Goal: Task Accomplishment & Management: Use online tool/utility

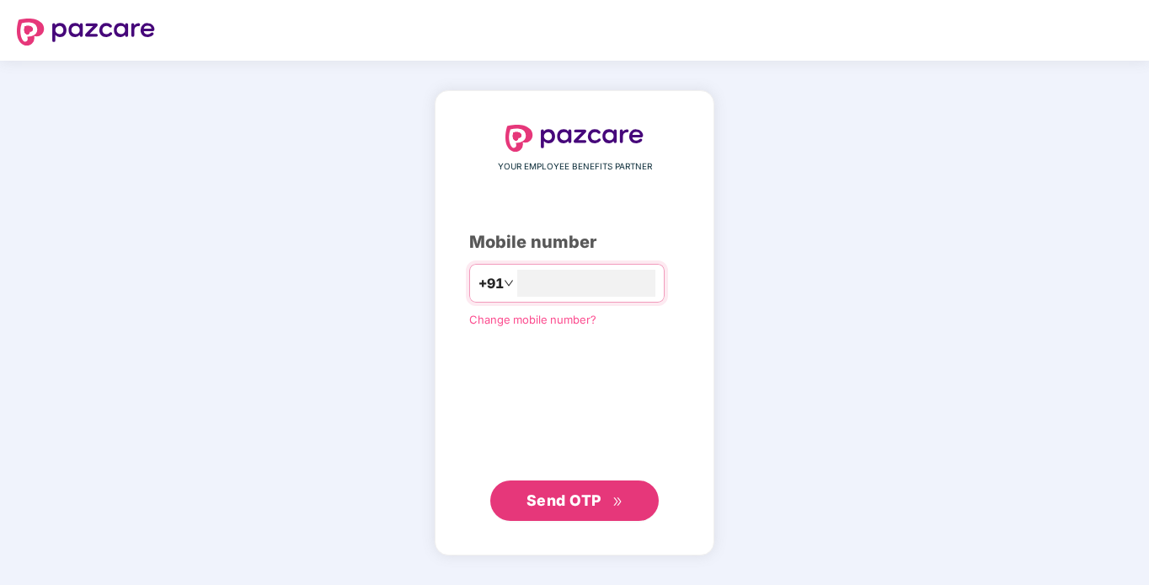
type input "**********"
click at [541, 502] on span "Send OTP" at bounding box center [564, 499] width 75 height 18
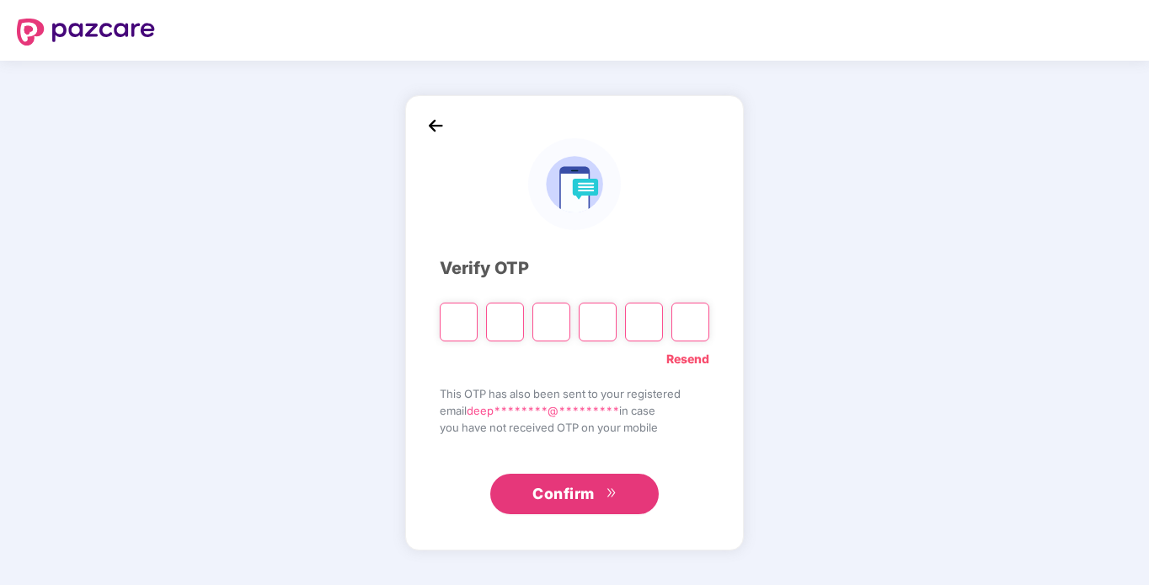
type input "*"
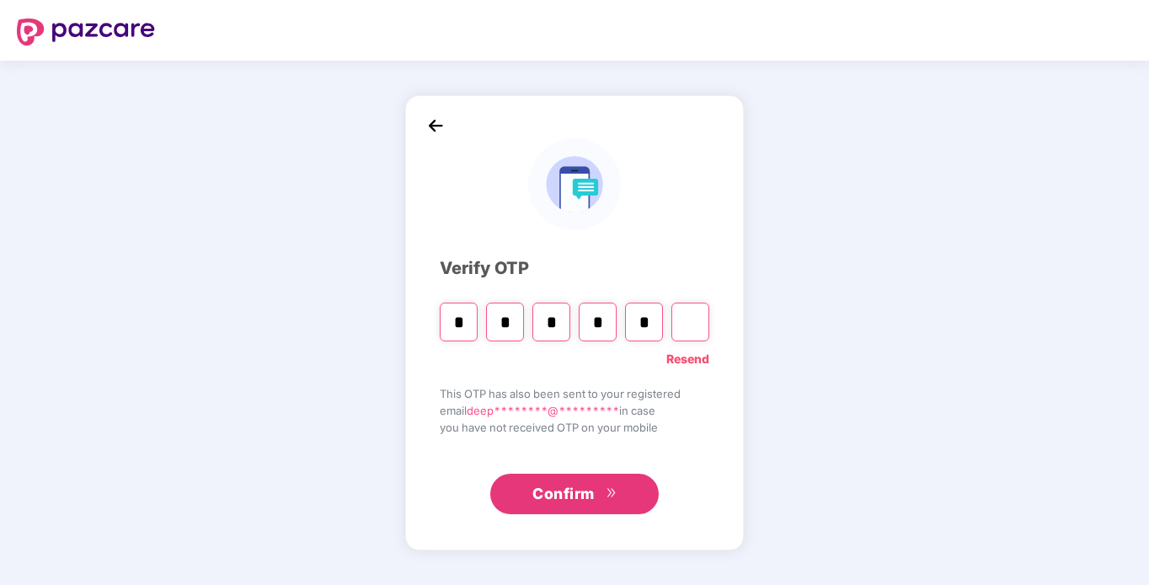
type input "*"
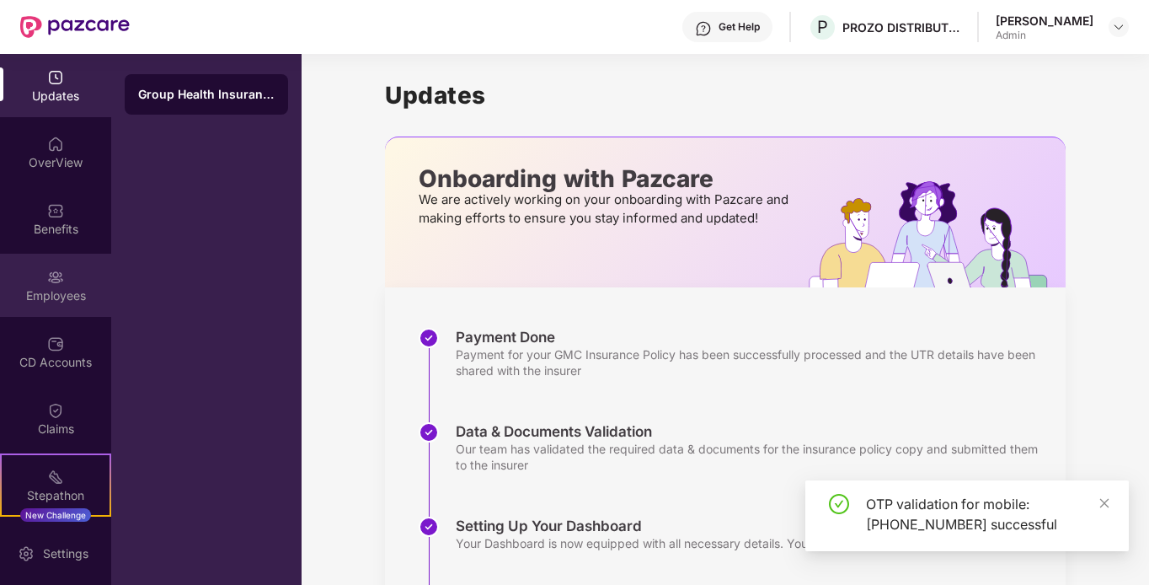
click at [50, 279] on img at bounding box center [55, 277] width 17 height 17
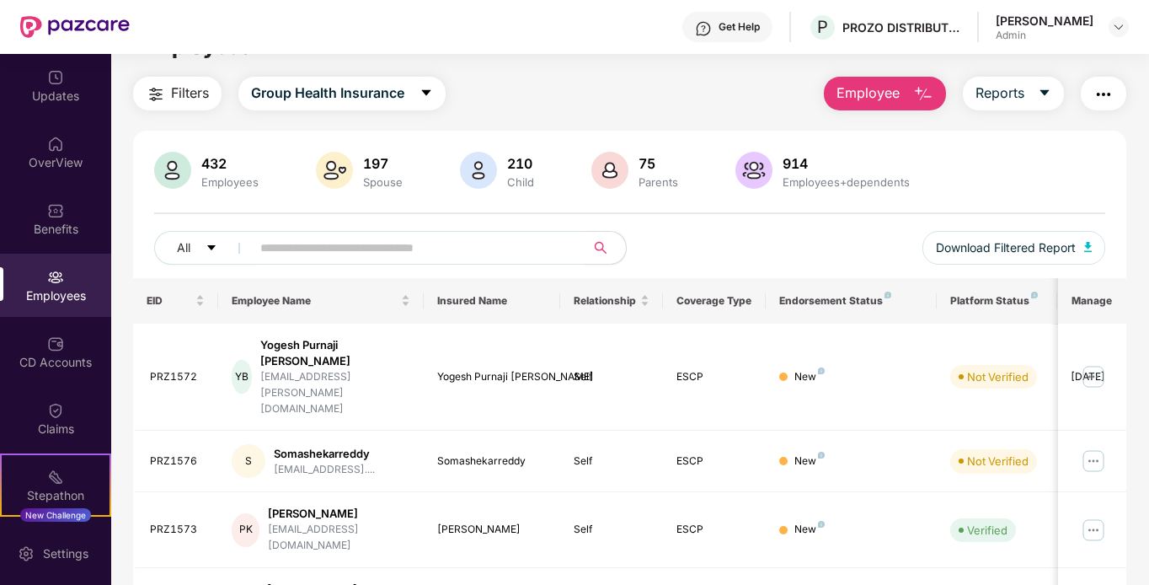
scroll to position [35, 0]
click at [957, 237] on button "Download Filtered Report" at bounding box center [1015, 249] width 184 height 34
click at [1093, 247] on img "button" at bounding box center [1088, 248] width 8 height 10
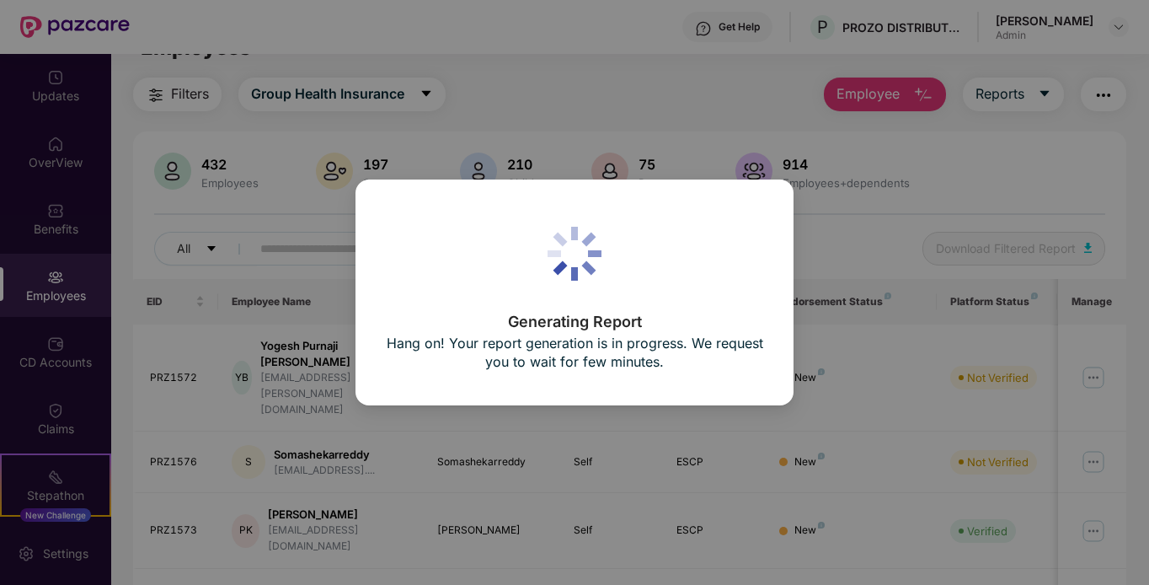
click at [913, 211] on div "Generating Report Hang on! Your report generation is in progress. We request yo…" at bounding box center [574, 292] width 1149 height 585
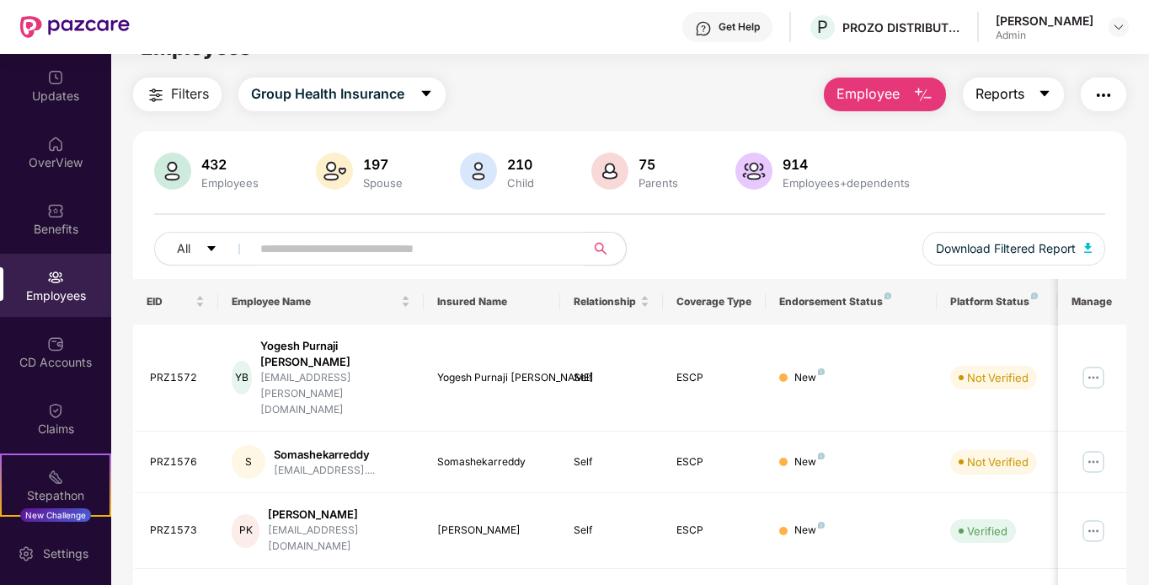
click at [1013, 104] on span "Reports" at bounding box center [1000, 93] width 49 height 21
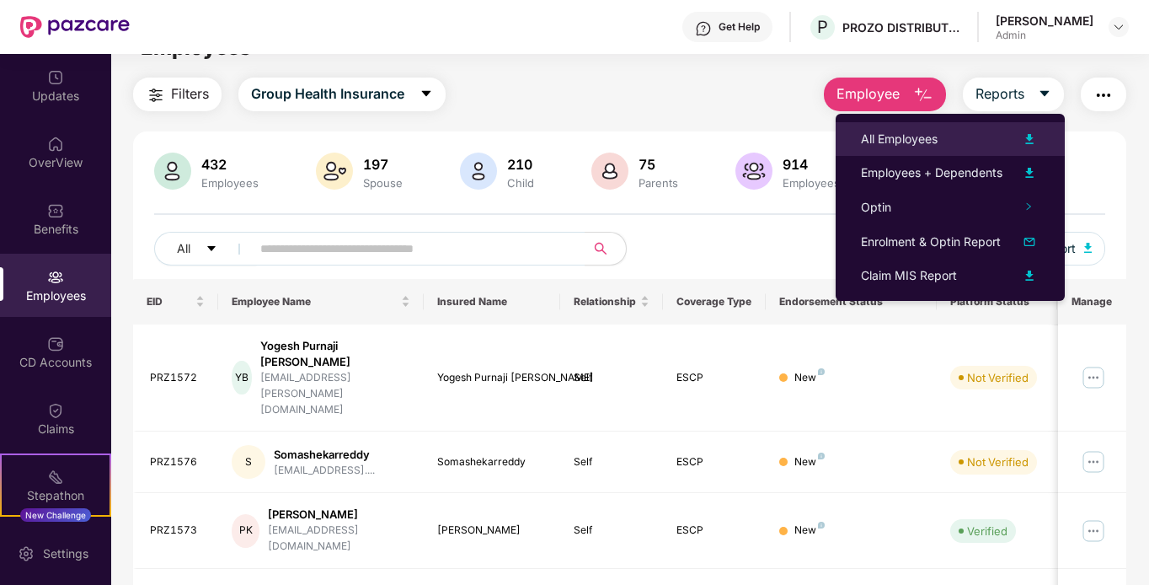
click at [1020, 137] on img at bounding box center [1030, 139] width 20 height 20
